Goal: Information Seeking & Learning: Learn about a topic

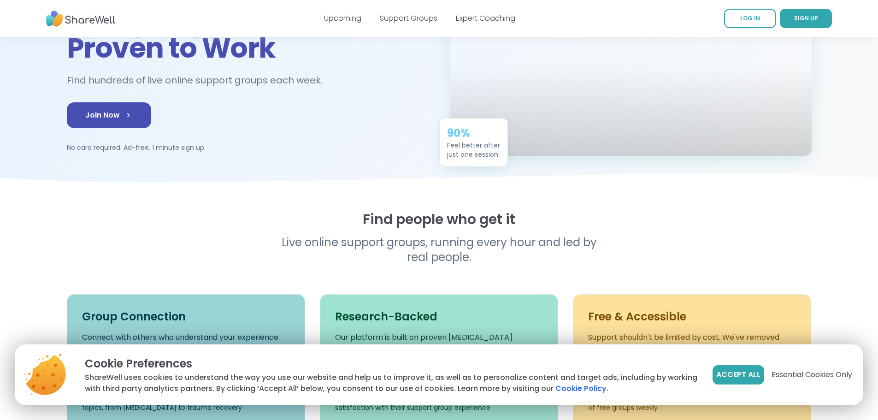
scroll to position [46, 0]
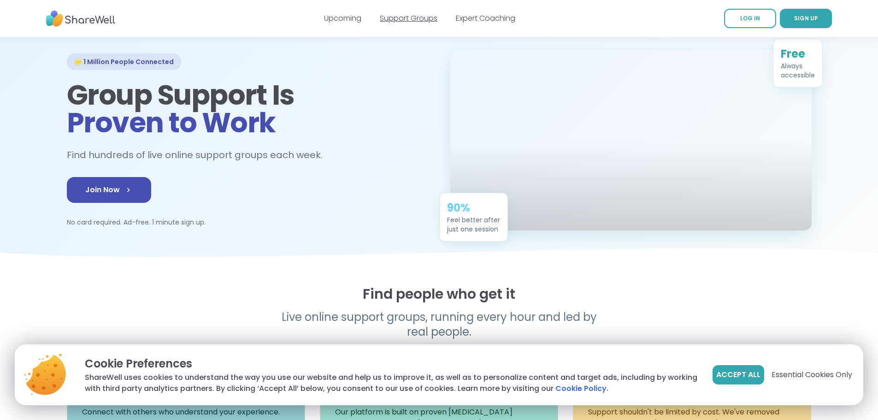
click at [416, 20] on link "Support Groups" at bounding box center [409, 18] width 58 height 11
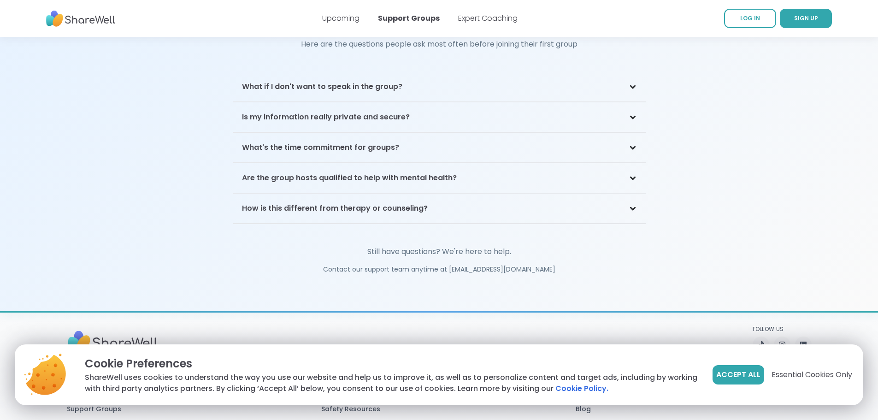
scroll to position [1982, 0]
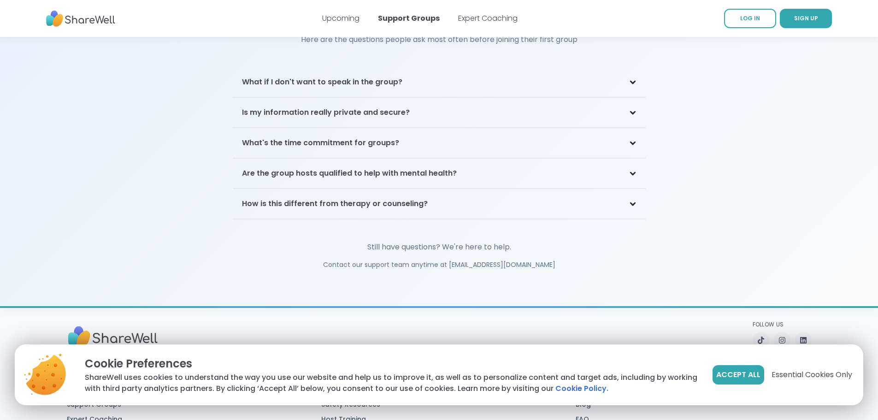
click at [634, 80] on icon at bounding box center [632, 82] width 7 height 5
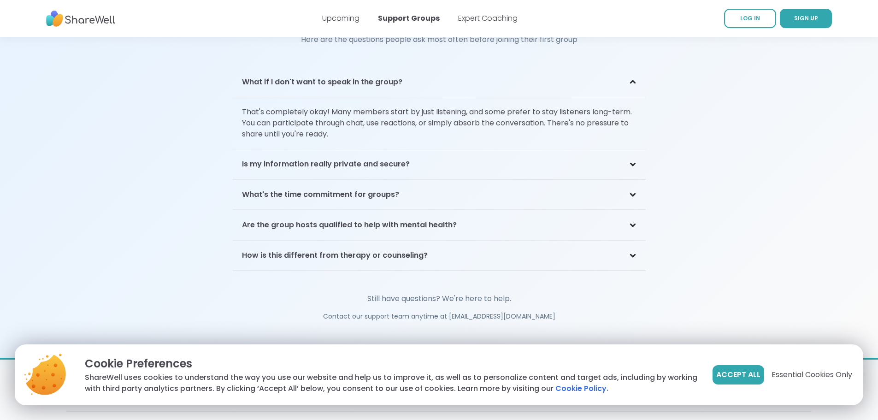
click at [630, 162] on icon at bounding box center [632, 164] width 7 height 5
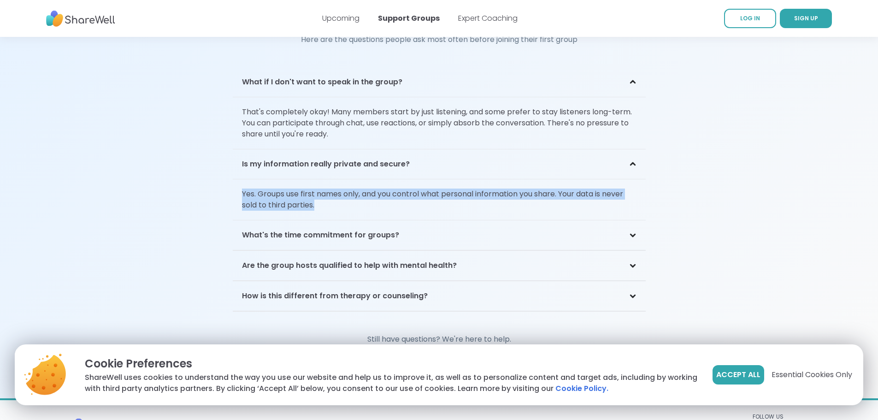
drag, startPoint x: 323, startPoint y: 196, endPoint x: 234, endPoint y: 185, distance: 89.7
click at [234, 185] on p "Yes. Groups use first names only, and you control what personal information you…" at bounding box center [439, 199] width 413 height 41
click at [236, 180] on p "Yes. Groups use first names only, and you control what personal information you…" at bounding box center [439, 199] width 413 height 41
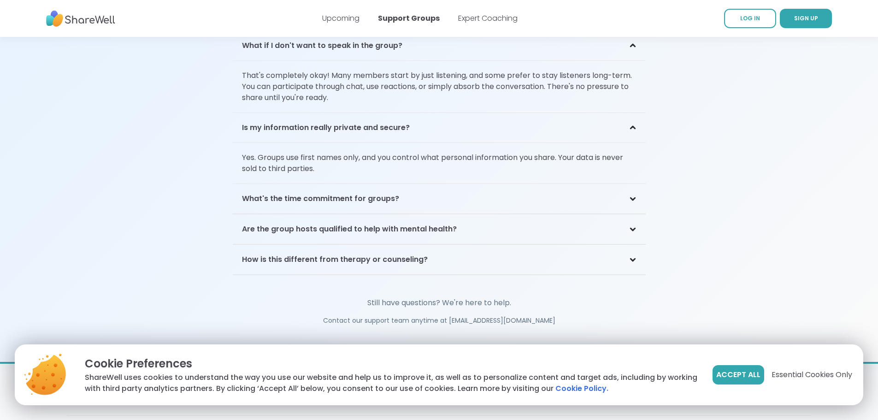
scroll to position [2074, 0]
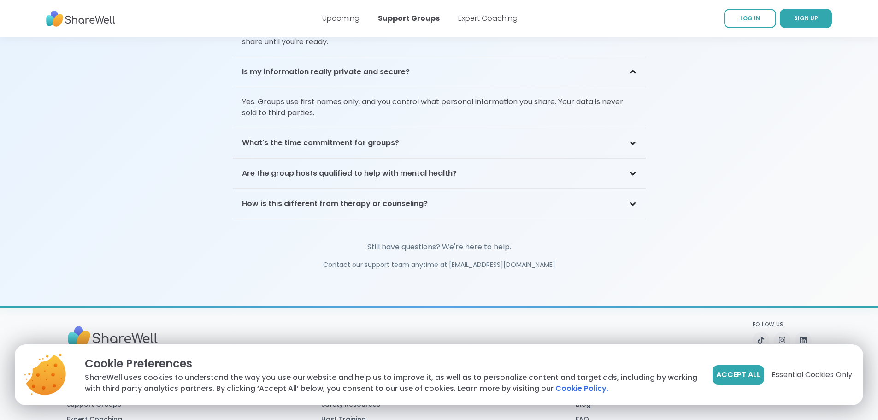
click at [631, 141] on icon at bounding box center [632, 143] width 7 height 5
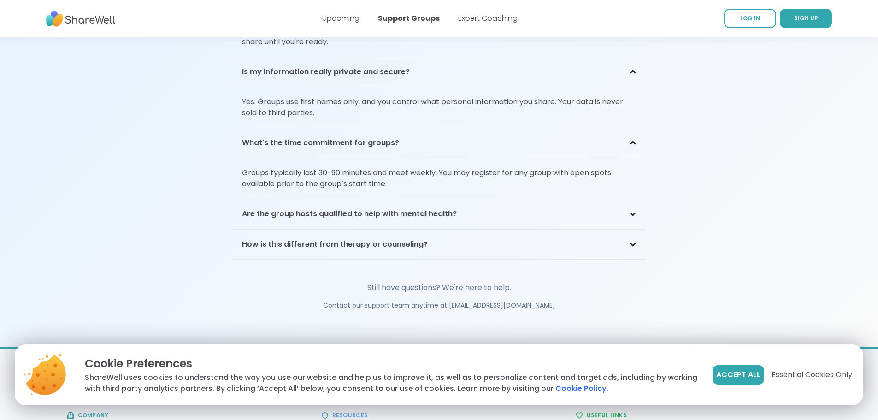
click at [632, 212] on icon at bounding box center [632, 214] width 7 height 5
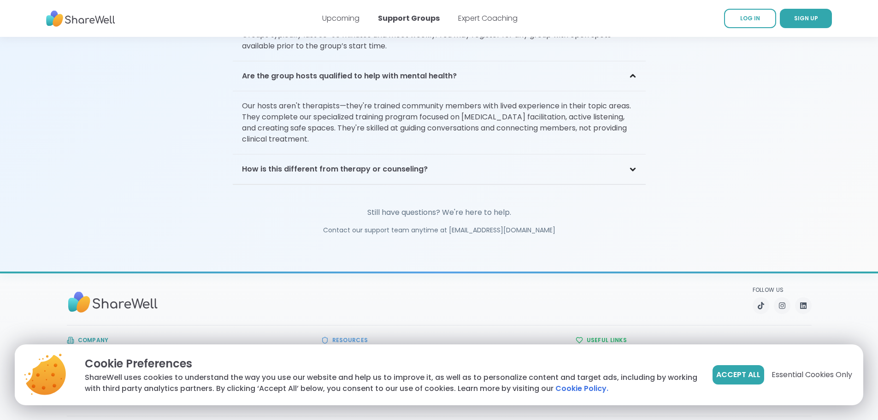
scroll to position [2212, 0]
click at [633, 159] on div "How is this different from therapy or counseling?" at bounding box center [439, 169] width 413 height 30
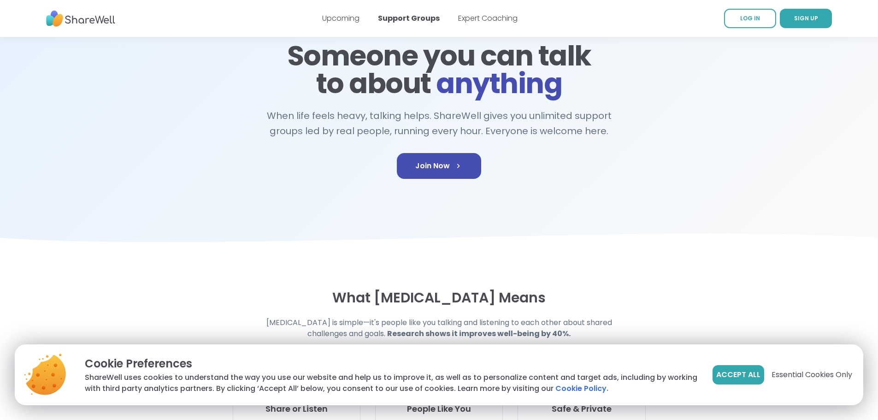
scroll to position [0, 0]
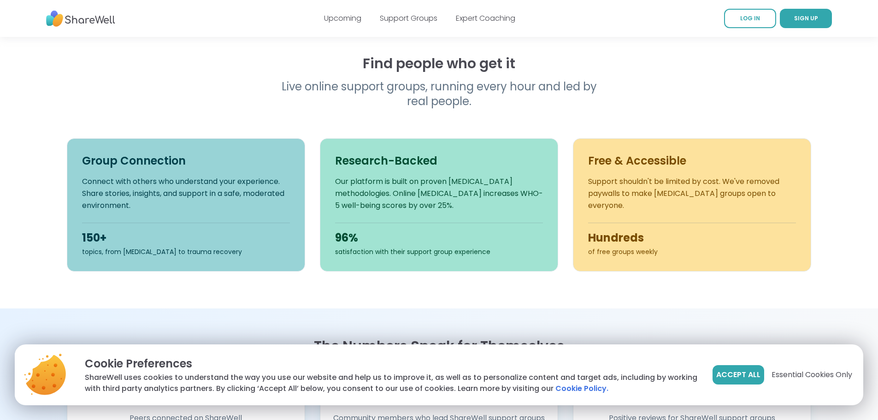
scroll to position [461, 0]
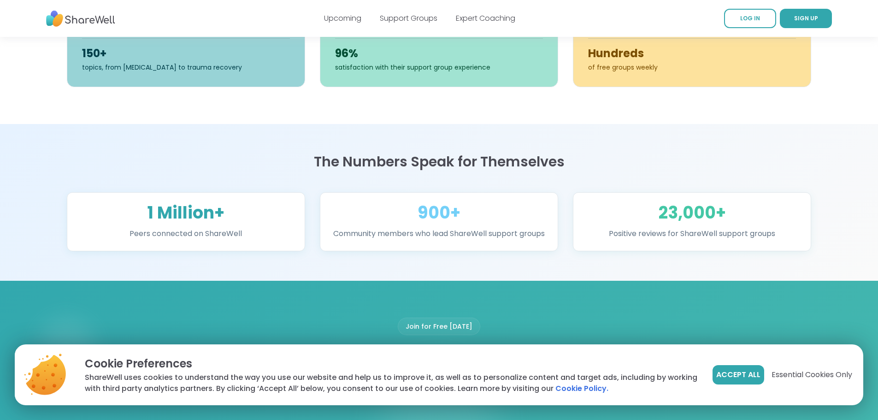
click at [861, 281] on section "The Numbers Speak for Themselves 1 Million+ Peers connected on ShareWell 900+ C…" at bounding box center [439, 202] width 878 height 157
